Goal: Information Seeking & Learning: Compare options

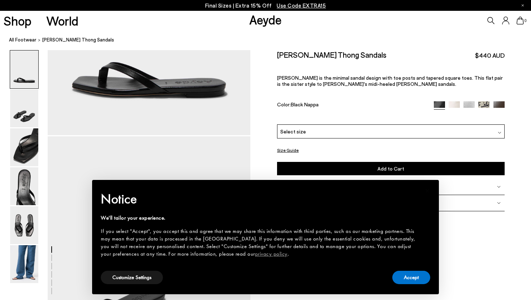
scroll to position [169, 0]
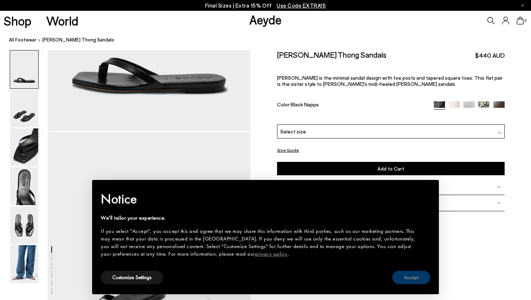
click at [405, 282] on button "Accept" at bounding box center [411, 277] width 38 height 13
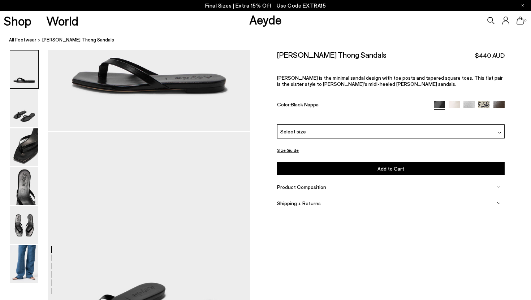
click at [293, 146] on button "Size Guide" at bounding box center [288, 150] width 22 height 9
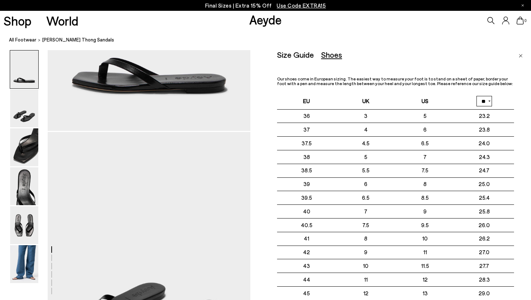
click at [33, 254] on img at bounding box center [24, 265] width 28 height 38
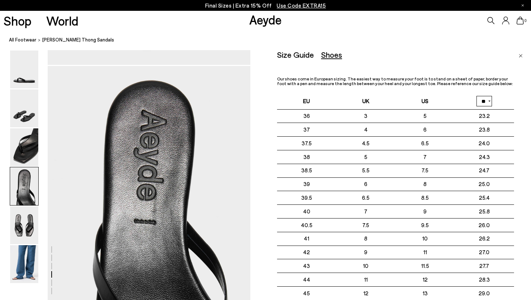
scroll to position [1387, 0]
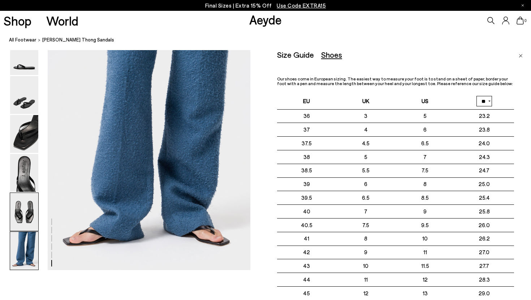
click at [24, 195] on img at bounding box center [24, 212] width 28 height 38
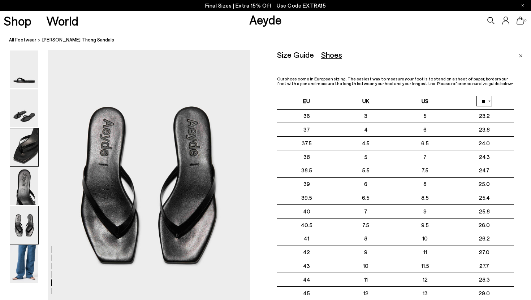
click at [30, 153] on img at bounding box center [24, 148] width 28 height 38
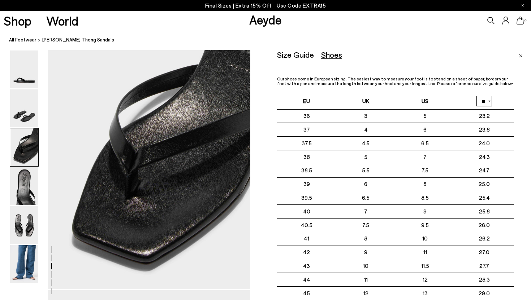
scroll to position [523, 0]
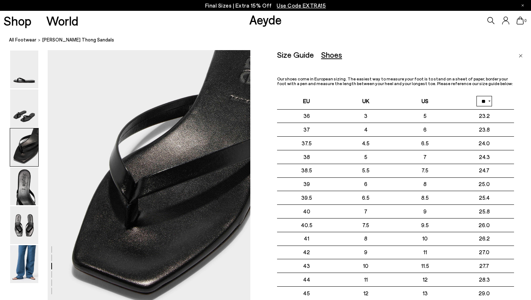
click at [516, 54] on div "Size Guide Shoes Belt Our shoes come in European sizing. The easiest way to mea…" at bounding box center [404, 200] width 254 height 300
click at [519, 54] on img "Close" at bounding box center [521, 56] width 4 height 4
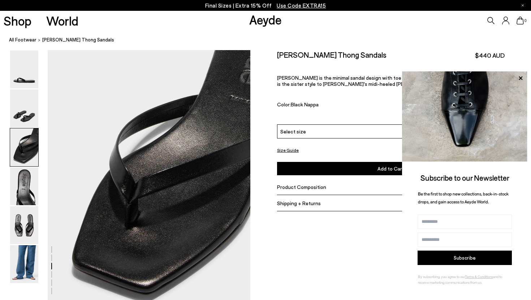
click at [283, 184] on span "Product Composition" at bounding box center [301, 187] width 49 height 6
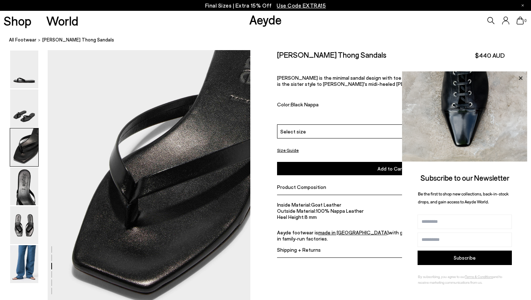
click at [523, 78] on icon at bounding box center [520, 78] width 9 height 9
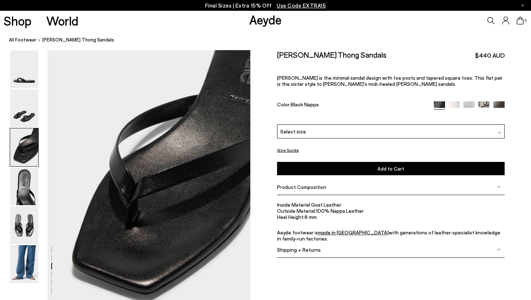
click at [455, 101] on img at bounding box center [454, 106] width 11 height 11
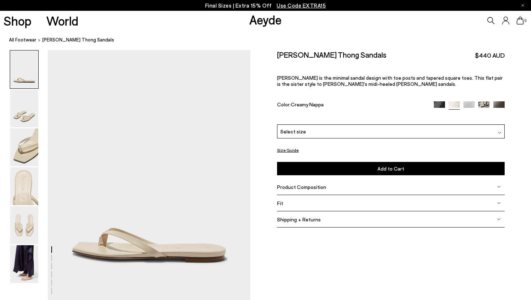
click at [498, 101] on img at bounding box center [498, 106] width 11 height 11
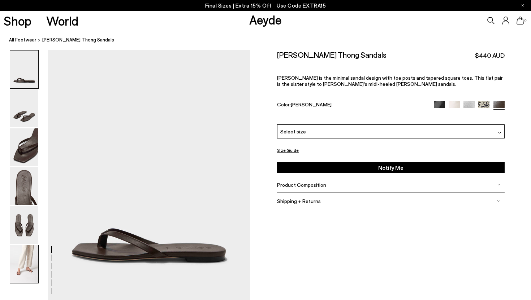
click at [32, 266] on img at bounding box center [24, 265] width 28 height 38
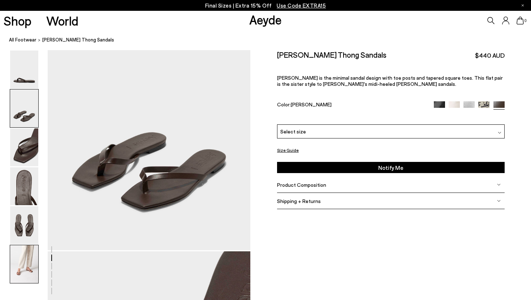
scroll to position [1387, 0]
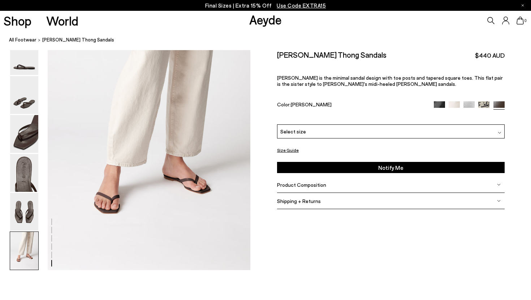
click at [14, 266] on img at bounding box center [24, 251] width 28 height 38
click at [34, 130] on img at bounding box center [24, 134] width 28 height 38
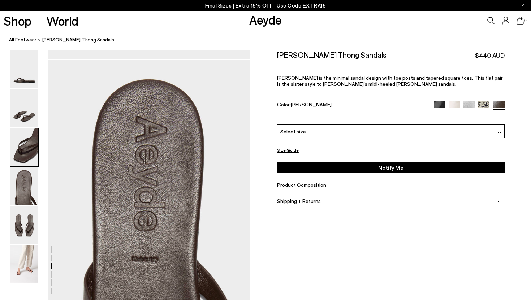
scroll to position [523, 0]
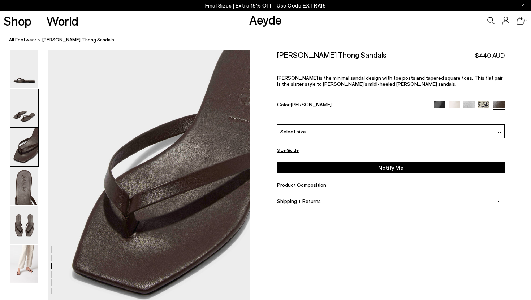
click at [27, 113] on img at bounding box center [24, 109] width 28 height 38
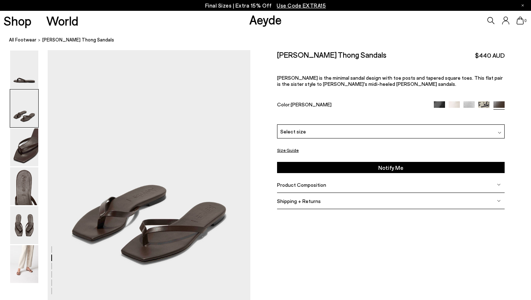
scroll to position [252, 0]
